Goal: Ask a question: Seek information or help from site administrators or community

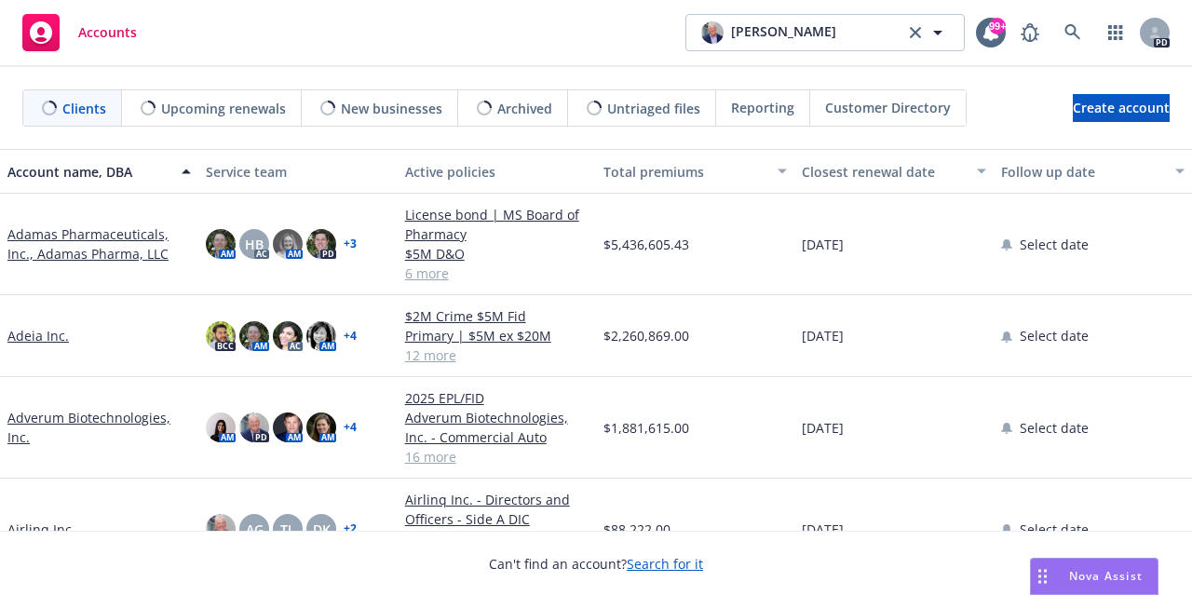
click at [1109, 572] on span "Nova Assist" at bounding box center [1106, 576] width 74 height 16
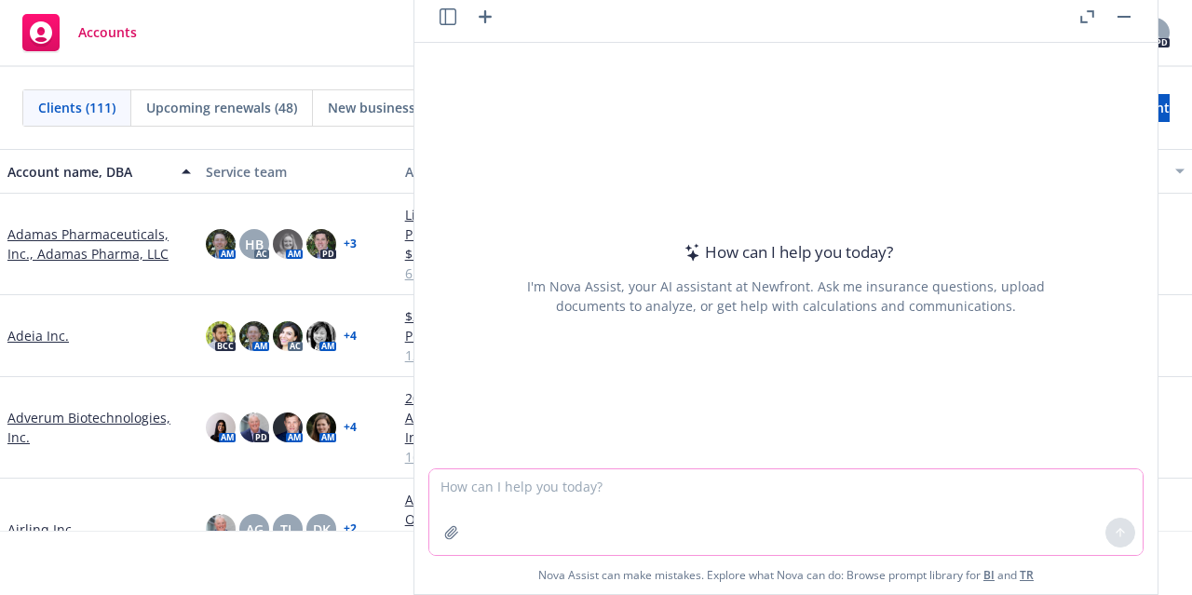
click at [520, 489] on textarea at bounding box center [786, 513] width 714 height 86
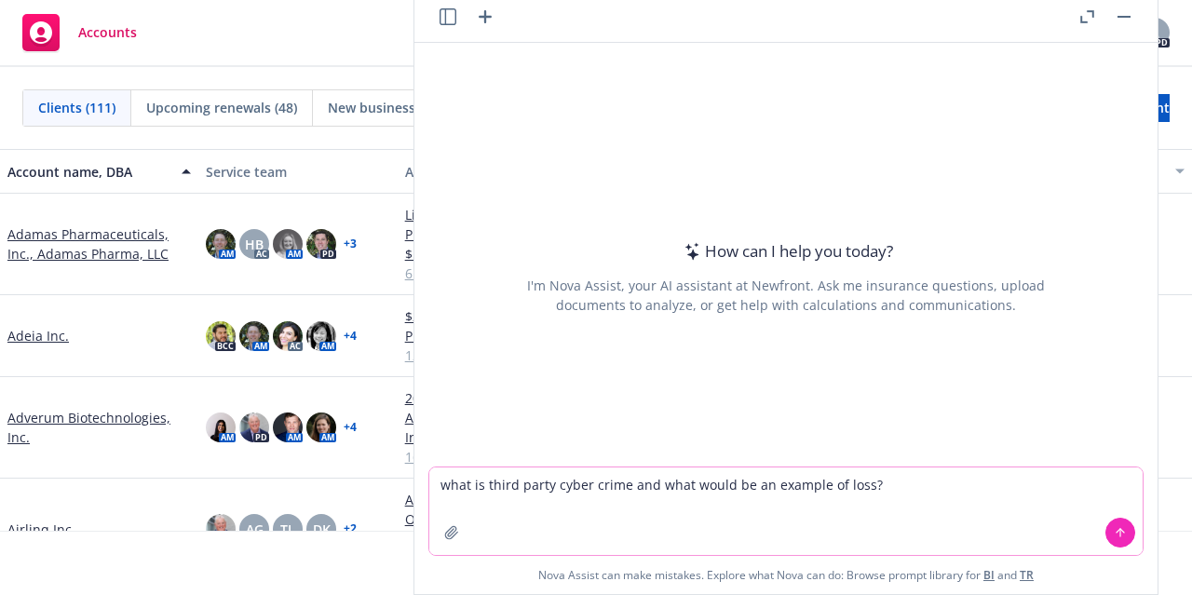
type textarea "what is third party cyber crime and what would be an example of loss?"
click at [1119, 534] on icon at bounding box center [1120, 532] width 13 height 13
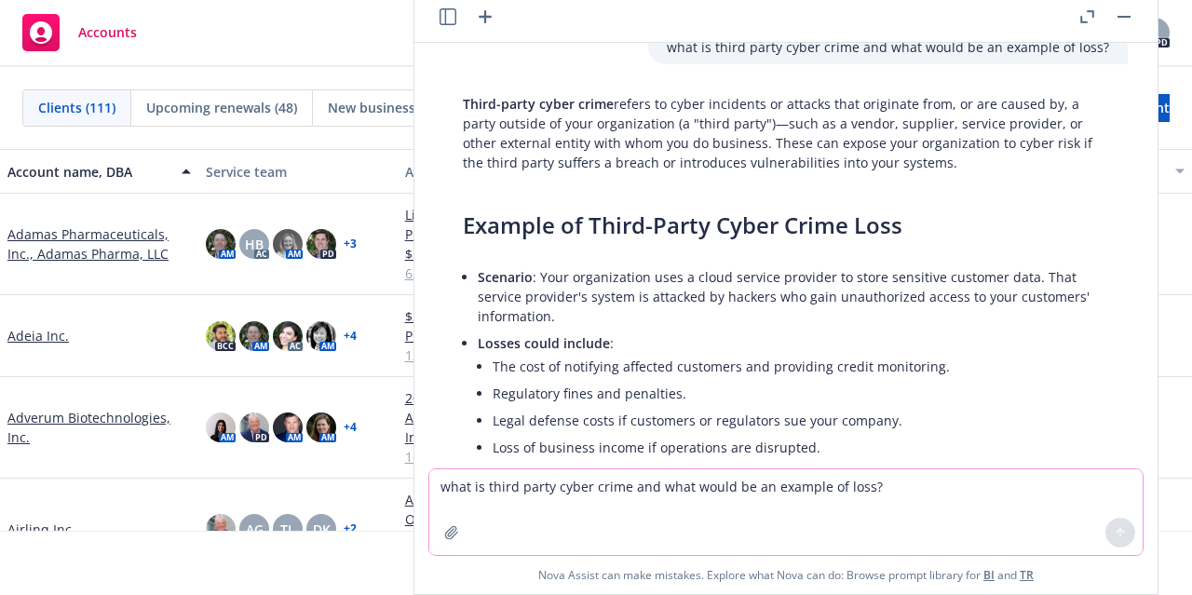
scroll to position [24, 0]
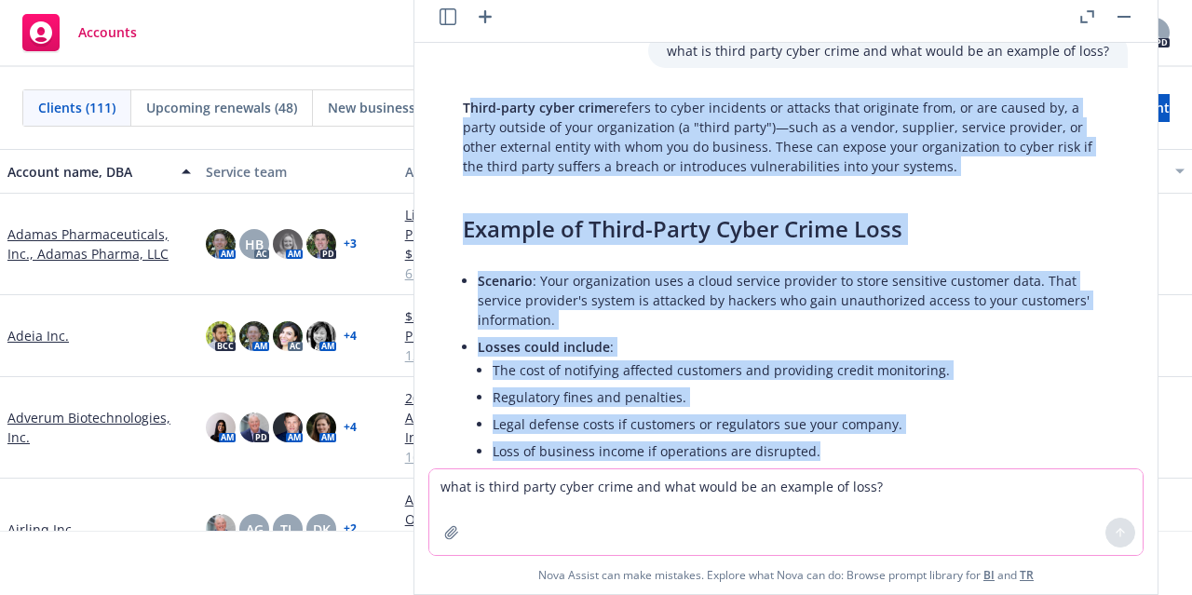
drag, startPoint x: 466, startPoint y: 104, endPoint x: 836, endPoint y: 445, distance: 503.0
click at [836, 445] on div "Third-party cyber crime refers to cyber incidents or attacks that originate fro…" at bounding box center [786, 323] width 684 height 467
copy div "[PERSON_NAME]-party cyber crime refers to cyber incidents or attacks that origi…"
